Goal: Task Accomplishment & Management: Manage account settings

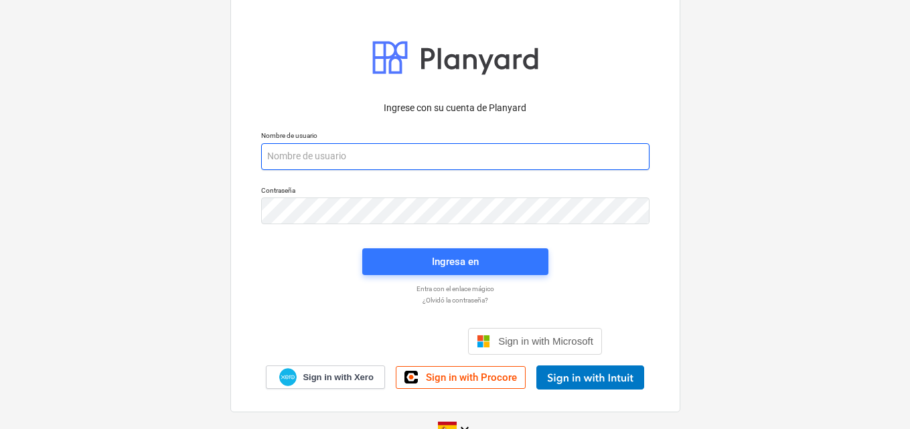
click at [307, 153] on input "email" at bounding box center [455, 156] width 388 height 27
paste input "[EMAIL_ADDRESS][DOMAIN_NAME]"
type input "[EMAIL_ADDRESS][DOMAIN_NAME]"
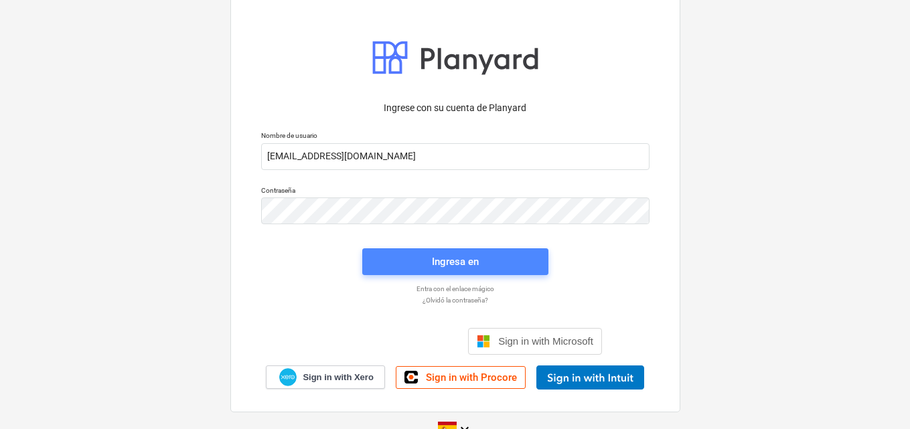
click at [465, 263] on div "Ingresa en" at bounding box center [455, 261] width 47 height 17
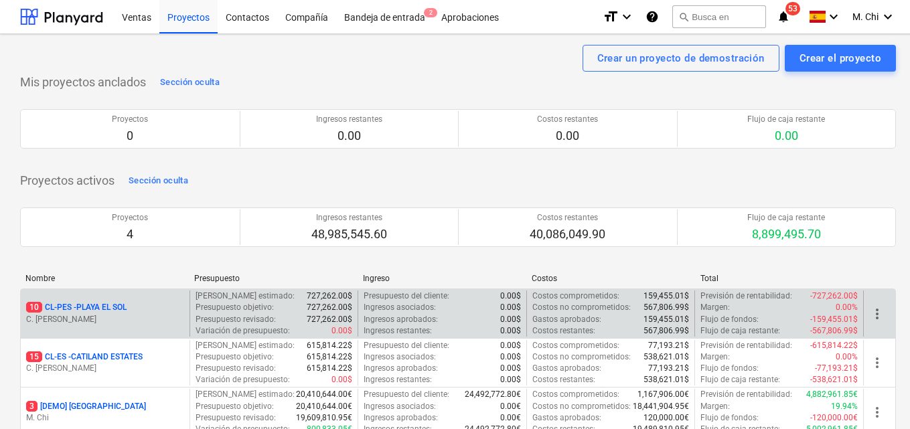
click at [131, 318] on p "C. [PERSON_NAME]" at bounding box center [105, 319] width 158 height 11
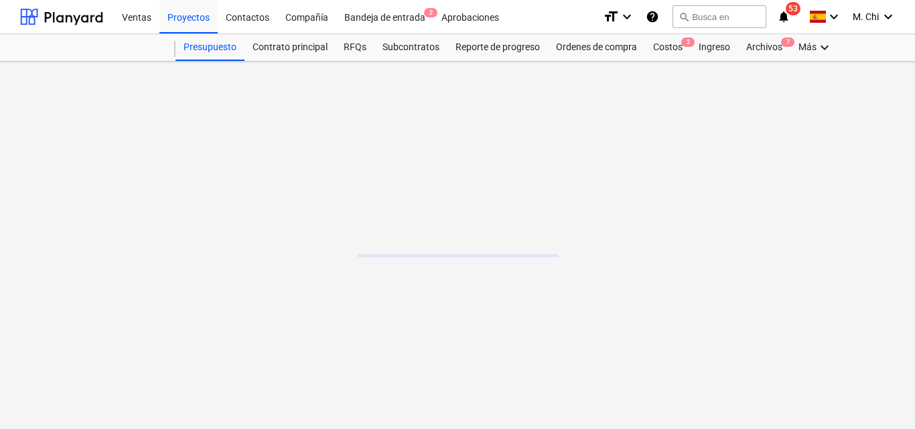
click at [131, 318] on main at bounding box center [458, 246] width 916 height 368
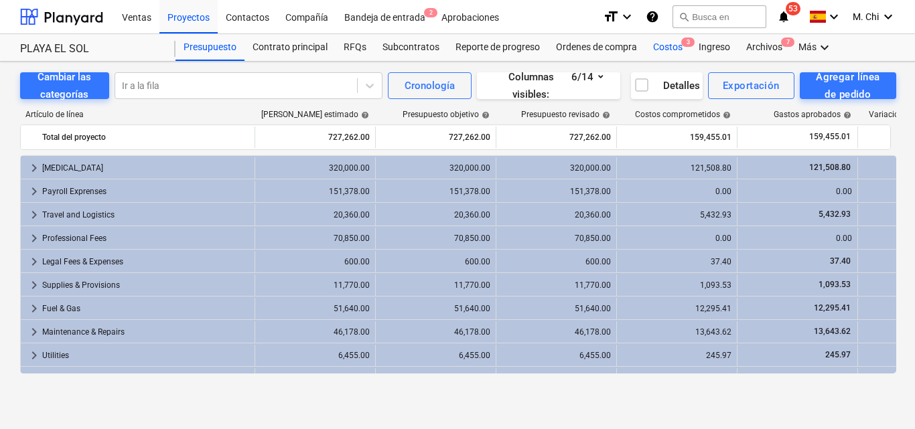
click at [656, 50] on div "Costos 3" at bounding box center [668, 47] width 46 height 27
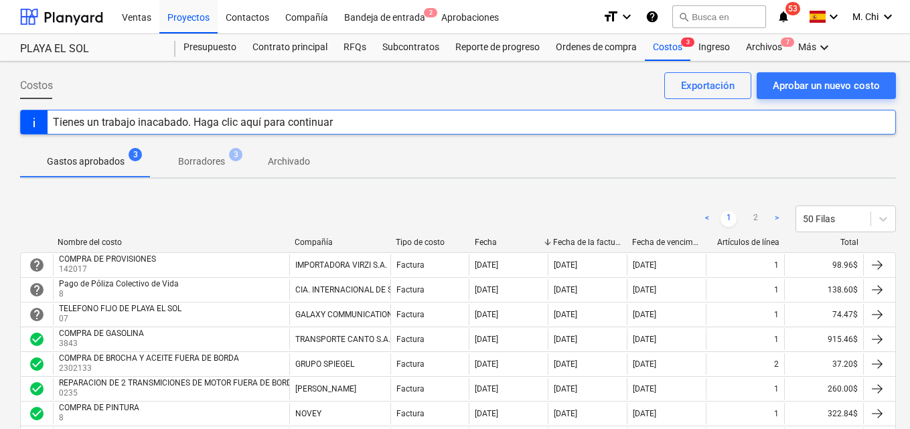
drag, startPoint x: 770, startPoint y: 172, endPoint x: 691, endPoint y: 174, distance: 78.4
drag, startPoint x: 691, startPoint y: 174, endPoint x: 222, endPoint y: 196, distance: 470.0
drag, startPoint x: 898, startPoint y: 1, endPoint x: 561, endPoint y: 195, distance: 389.5
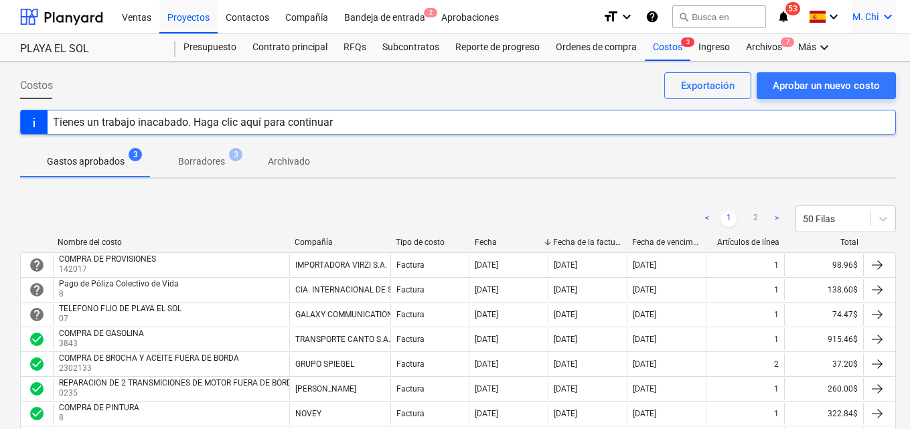
click at [888, 17] on icon "keyboard_arrow_down" at bounding box center [888, 17] width 16 height 16
click at [845, 74] on div "Desconecta." at bounding box center [856, 73] width 80 height 21
